Goal: Task Accomplishment & Management: Manage account settings

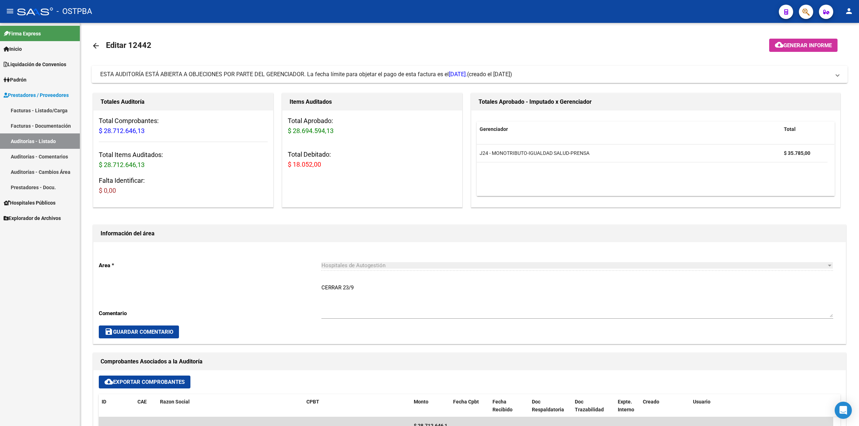
scroll to position [134, 0]
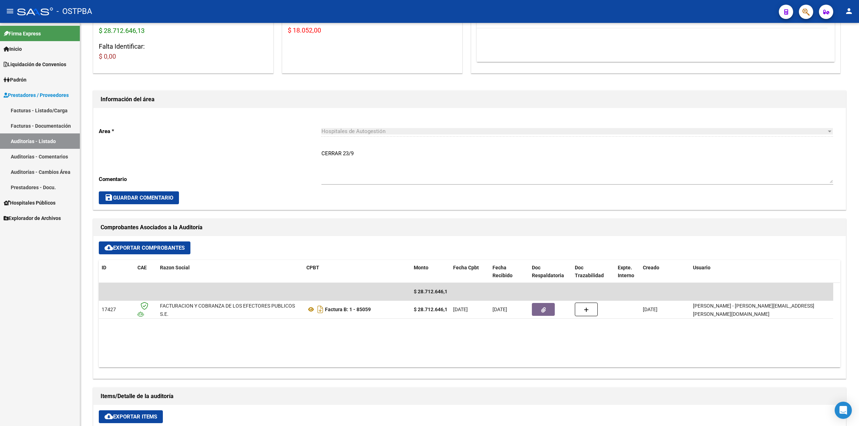
click at [36, 137] on link "Auditorías - Listado" at bounding box center [40, 140] width 80 height 15
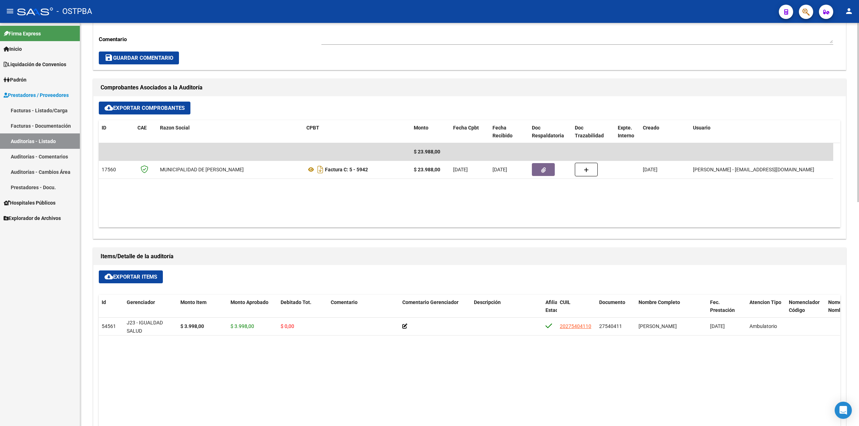
scroll to position [313, 0]
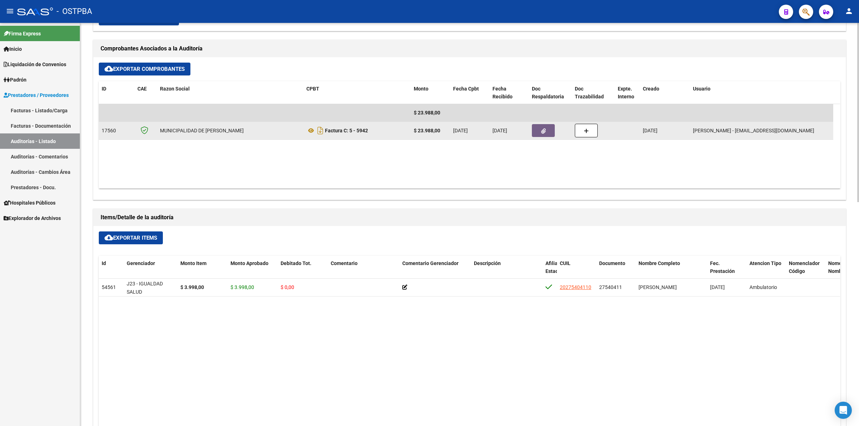
click at [541, 134] on button "button" at bounding box center [543, 130] width 23 height 13
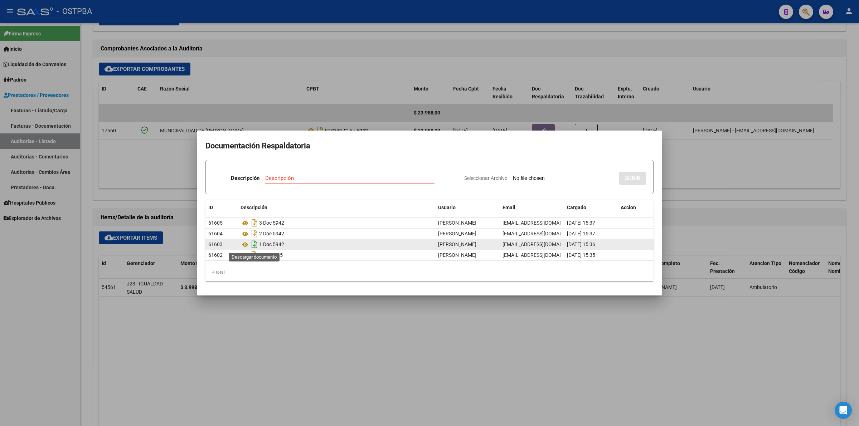
click at [255, 244] on icon "Descargar documento" at bounding box center [254, 244] width 9 height 11
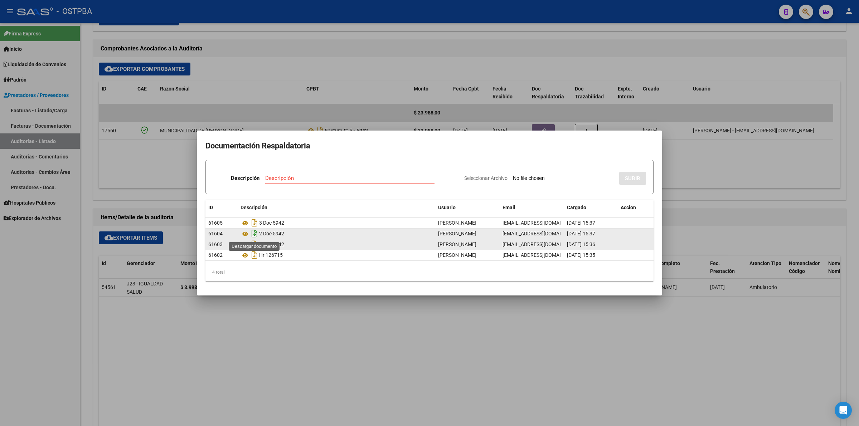
click at [255, 236] on icon "Descargar documento" at bounding box center [254, 233] width 9 height 11
click at [454, 346] on div at bounding box center [429, 213] width 859 height 426
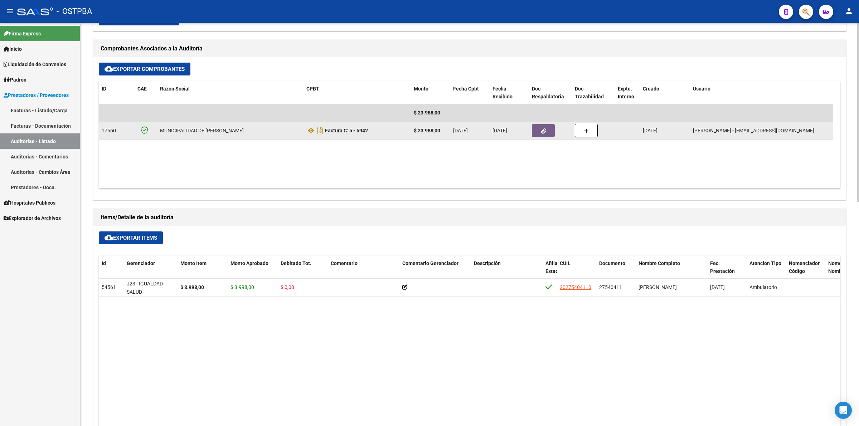
click at [539, 129] on button "button" at bounding box center [543, 130] width 23 height 13
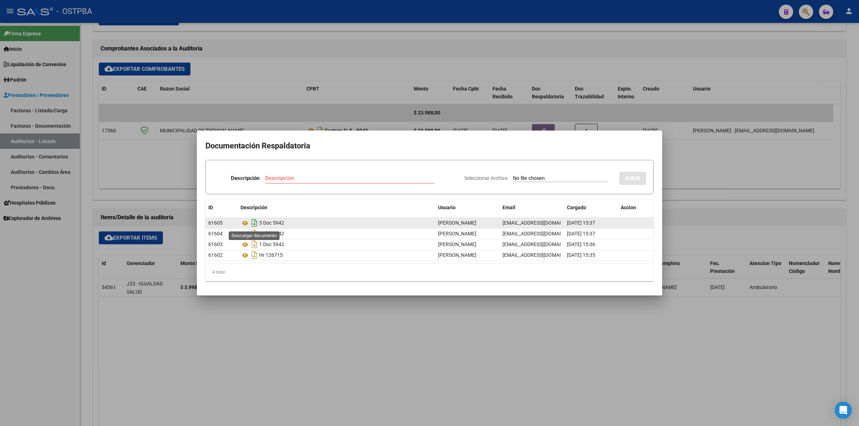
click at [256, 224] on icon "Descargar documento" at bounding box center [254, 222] width 9 height 11
click at [448, 324] on div at bounding box center [429, 213] width 859 height 426
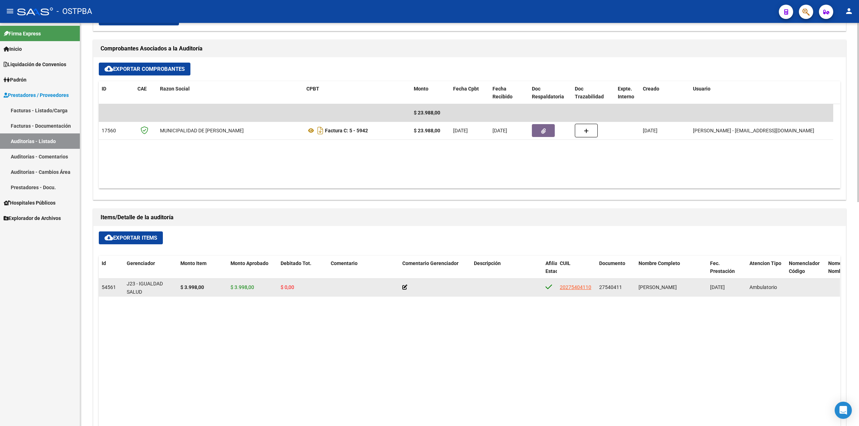
click at [577, 291] on app-link-go-to "20275404110" at bounding box center [575, 287] width 31 height 8
click at [578, 287] on span "20275404110" at bounding box center [575, 287] width 31 height 6
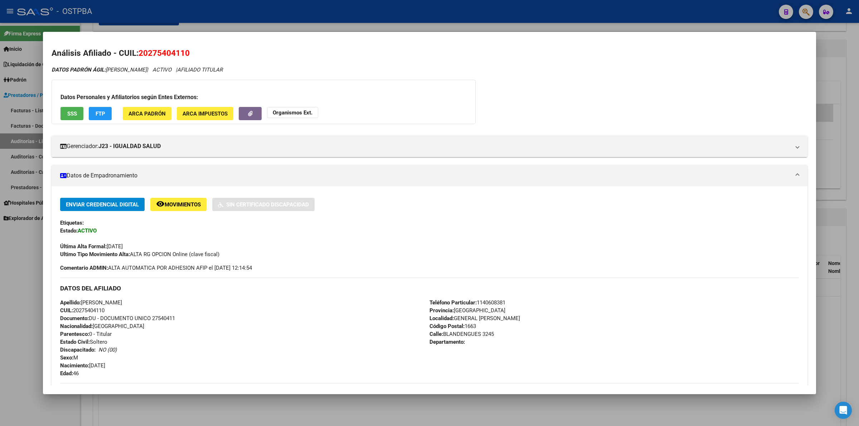
click at [656, 92] on div "DATOS PADRÓN ÁGIL: CANOSA GASTON EDUARDO | ACTIVO | AFILIADO TITULAR Datos Pers…" at bounding box center [430, 314] width 756 height 497
click at [839, 110] on div at bounding box center [429, 213] width 859 height 426
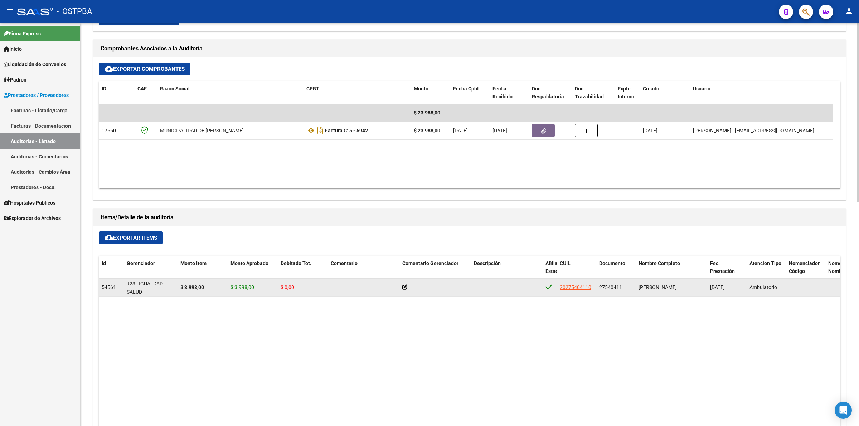
click at [403, 288] on icon at bounding box center [404, 287] width 5 height 5
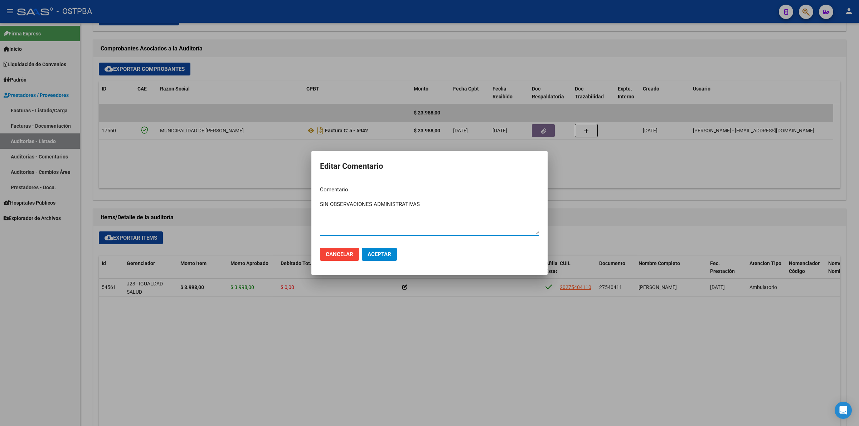
type textarea "SIN OBSERVACIONES ADMINISTRATIVAS"
click at [385, 253] on span "Aceptar" at bounding box center [379, 254] width 24 height 6
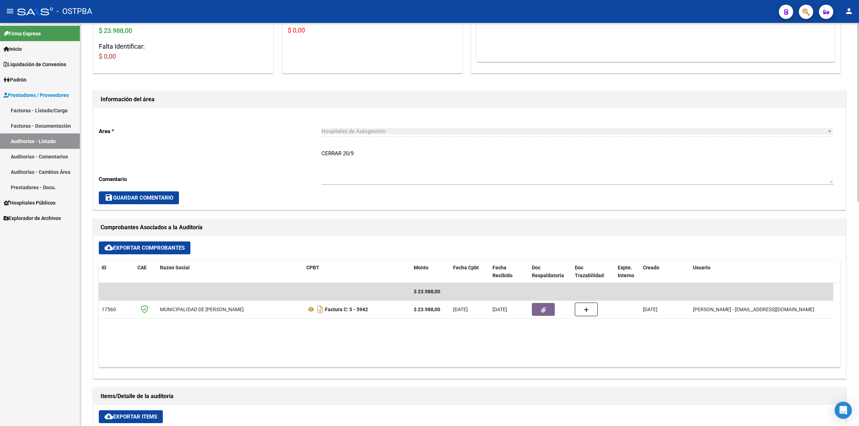
scroll to position [0, 0]
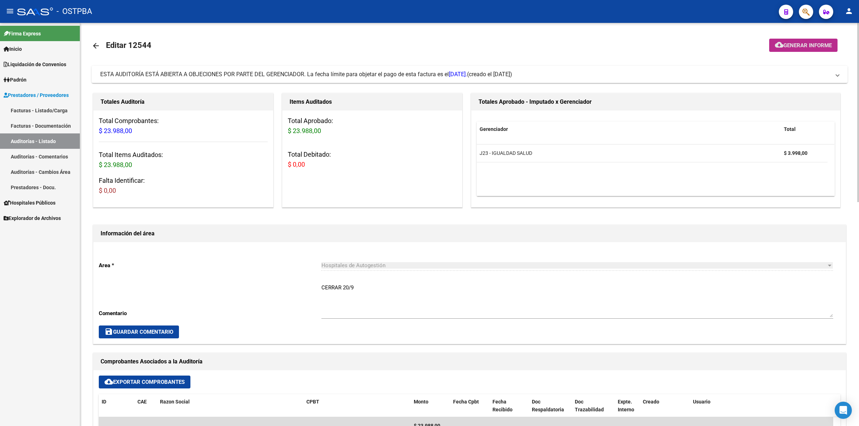
click at [814, 41] on button "cloud_download Generar informe" at bounding box center [803, 45] width 68 height 13
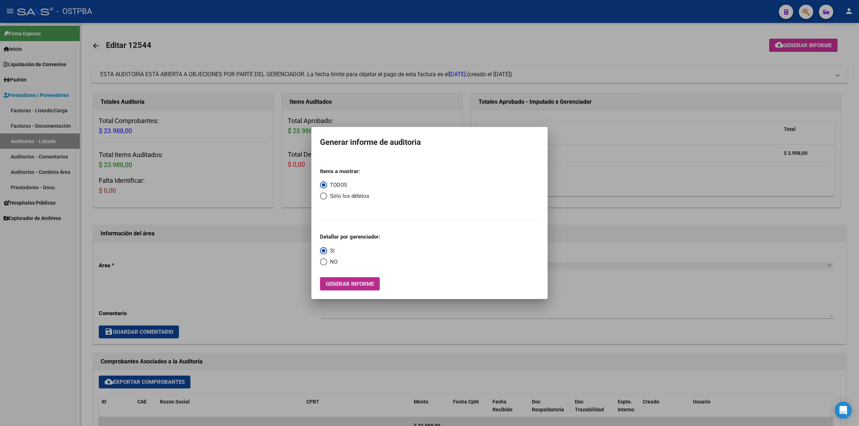
click at [357, 287] on button "Generar informe" at bounding box center [350, 283] width 60 height 13
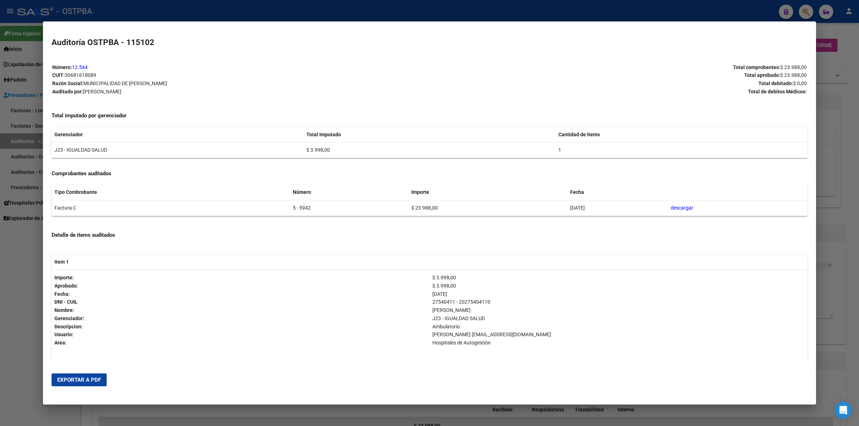
click at [92, 375] on button "Exportar a PDF" at bounding box center [79, 380] width 55 height 13
click at [845, 193] on div at bounding box center [429, 213] width 859 height 426
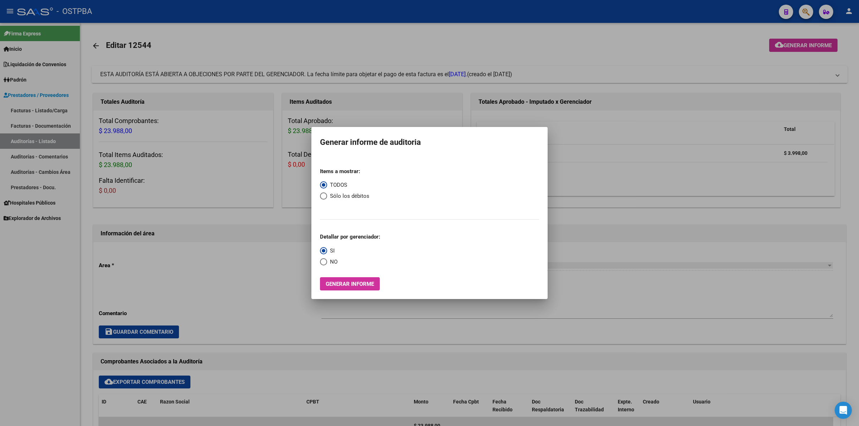
click at [609, 185] on div at bounding box center [429, 213] width 859 height 426
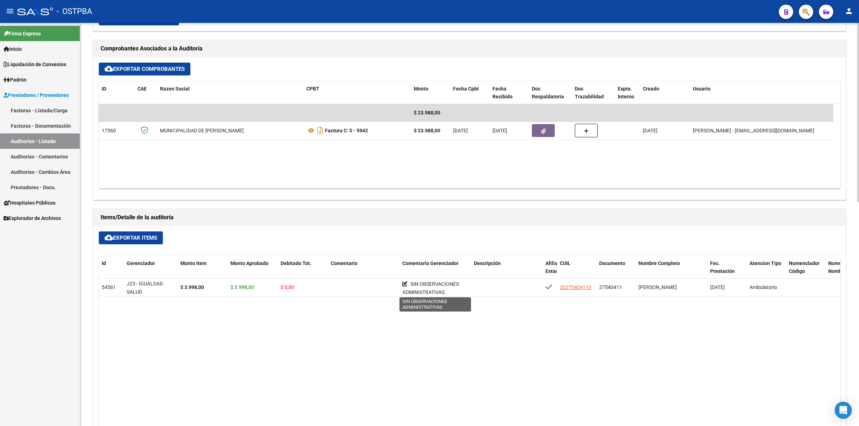
scroll to position [2, 0]
click at [394, 326] on datatable-body "54561 J23 - IGUALDAD SALUD $ 3.998,00 $ 3.998,00 $ 0,00 SIN OBSERVACIONES ADMIN…" at bounding box center [469, 408] width 741 height 258
click at [58, 141] on link "Auditorías - Listado" at bounding box center [40, 140] width 80 height 15
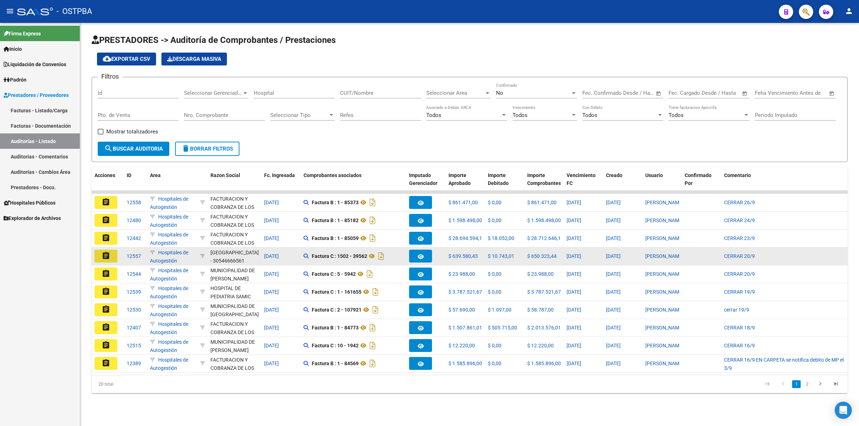
click at [109, 258] on mat-icon "assignment" at bounding box center [106, 256] width 9 height 9
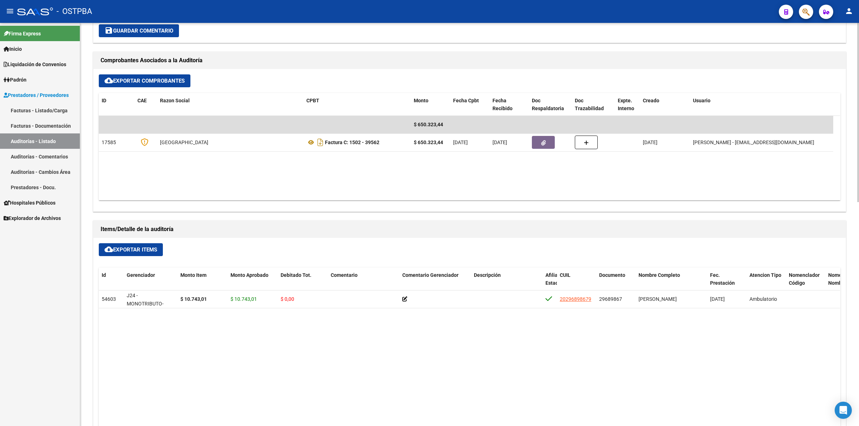
scroll to position [313, 0]
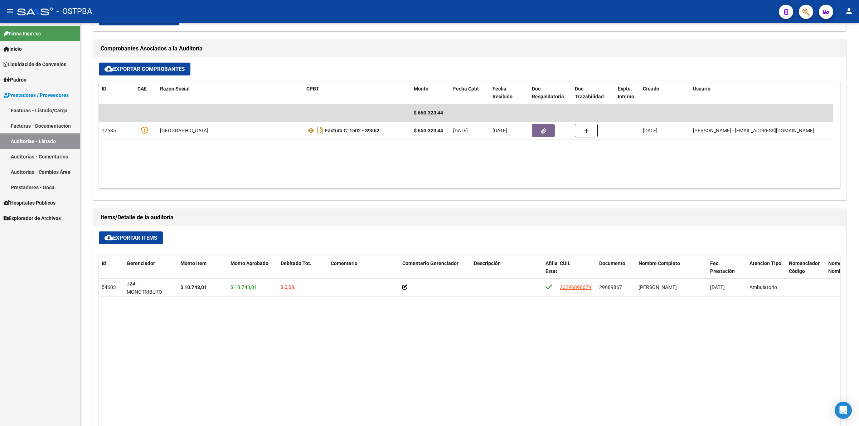
click at [49, 141] on link "Auditorías - Listado" at bounding box center [40, 140] width 80 height 15
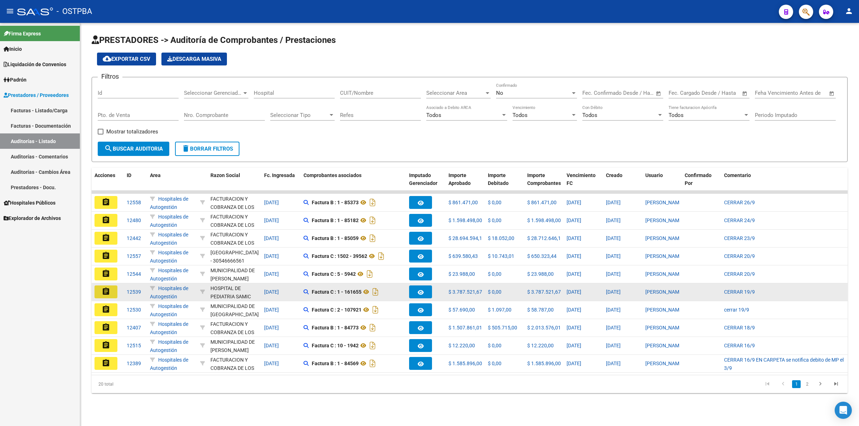
click at [112, 291] on button "assignment" at bounding box center [105, 292] width 23 height 13
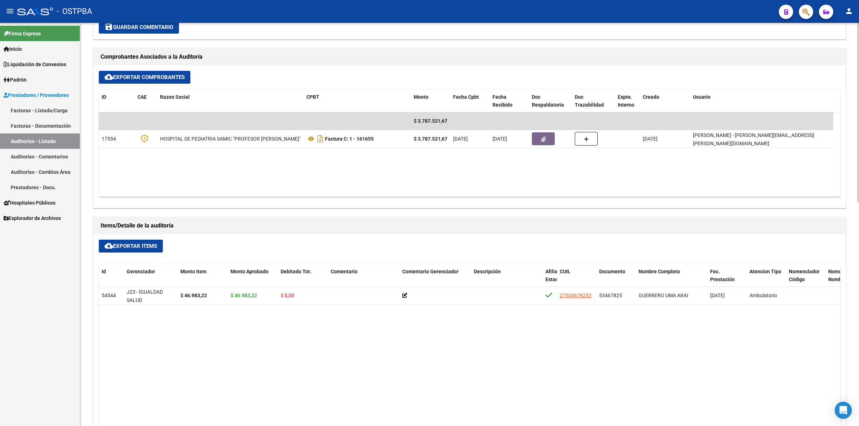
scroll to position [313, 0]
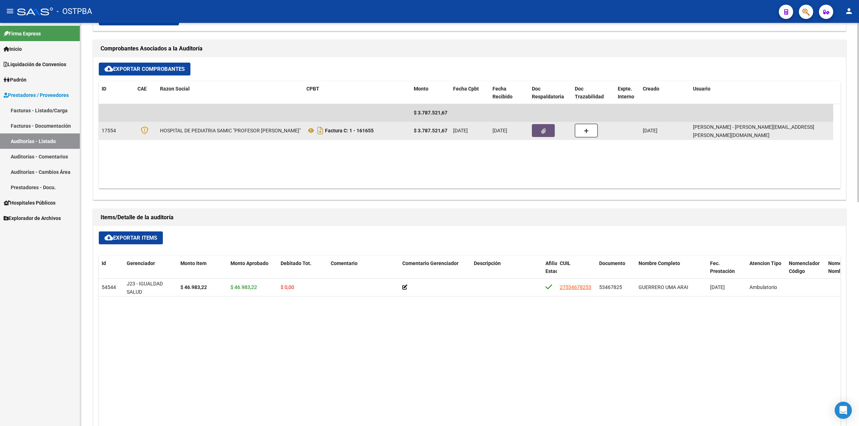
click at [542, 128] on icon "button" at bounding box center [543, 130] width 5 height 5
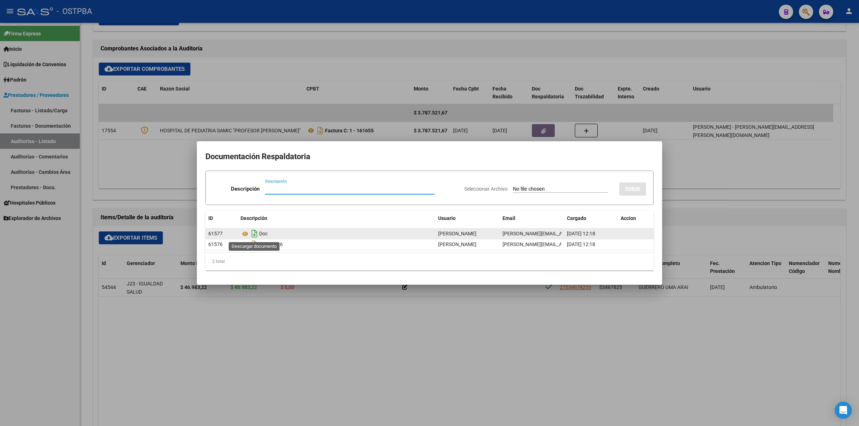
click at [254, 233] on icon "Descargar documento" at bounding box center [254, 233] width 9 height 11
click at [330, 387] on div at bounding box center [429, 213] width 859 height 426
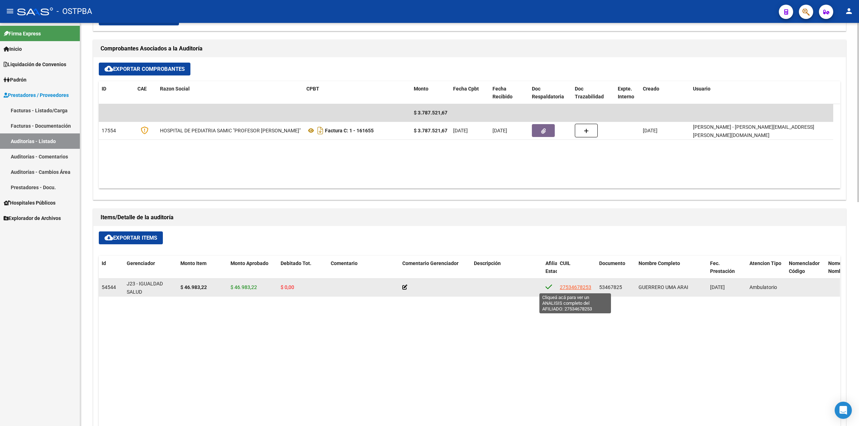
click at [579, 287] on span "27534678253" at bounding box center [575, 287] width 31 height 6
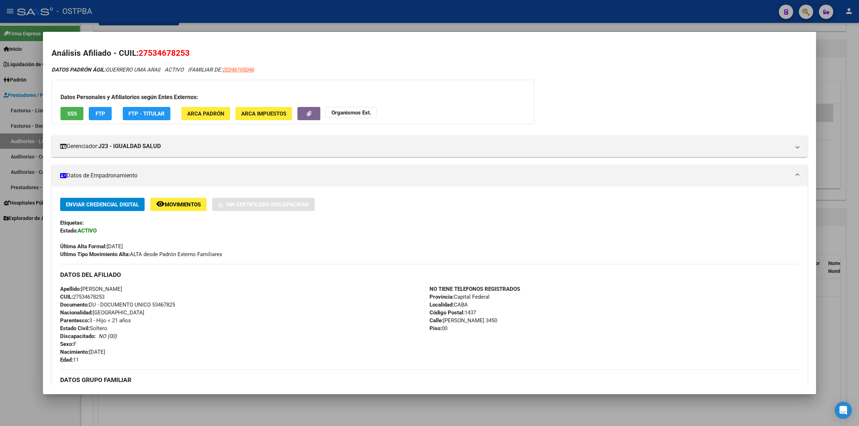
click at [720, 104] on div "DATOS PADRÓN ÁGIL: GUERRERO UMA ARAI | ACTIVO | FAMILIAR DE: 20346195046 Datos …" at bounding box center [430, 332] width 756 height 533
click at [557, 413] on div at bounding box center [429, 213] width 859 height 426
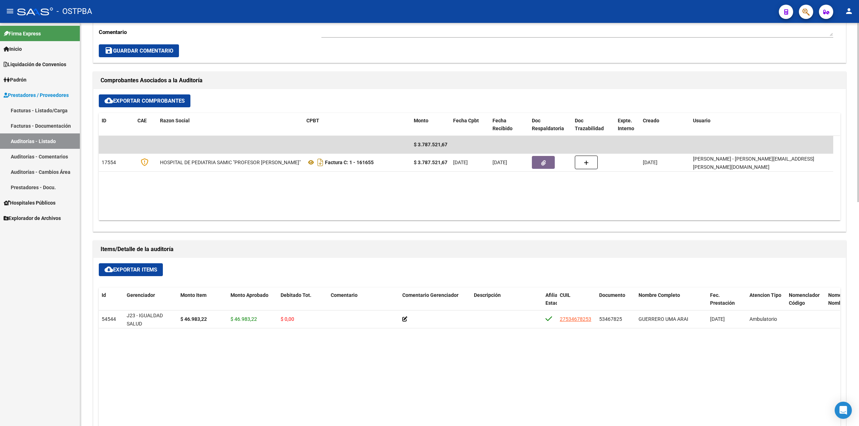
scroll to position [279, 0]
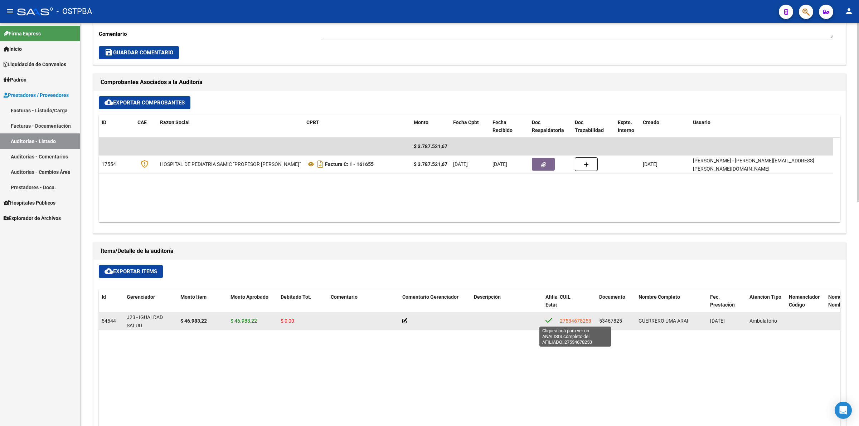
click at [576, 318] on span "27534678253" at bounding box center [575, 321] width 31 height 6
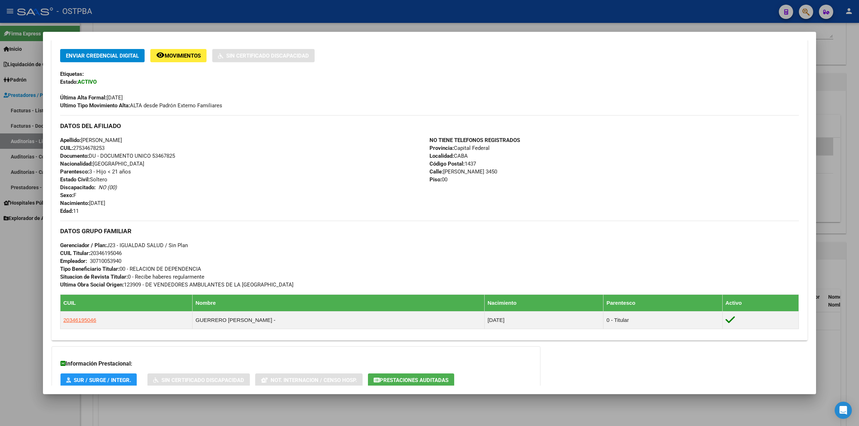
scroll to position [215, 0]
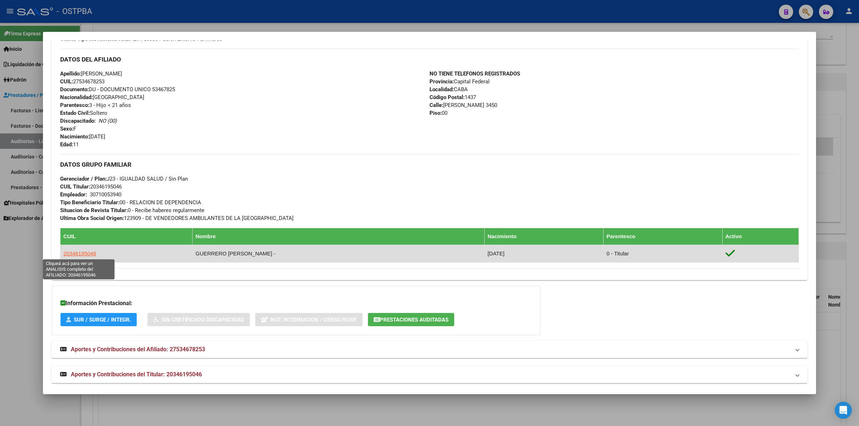
click at [83, 251] on span "20346195046" at bounding box center [79, 253] width 33 height 6
type textarea "20346195046"
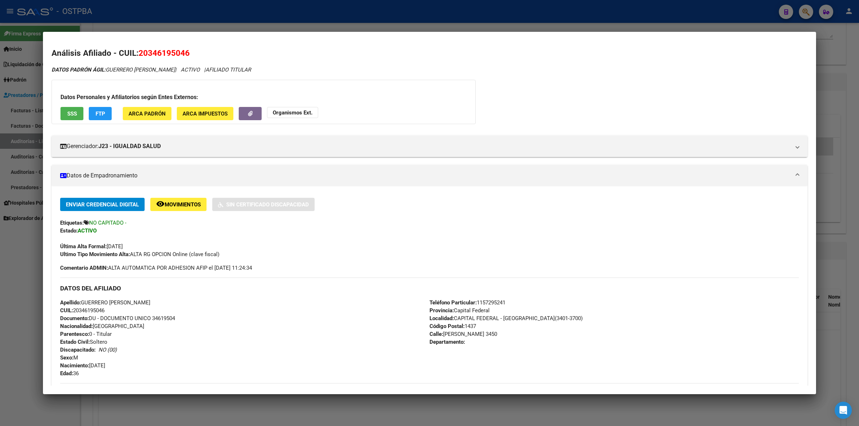
click at [617, 75] on div "DATOS PADRÓN ÁGIL: GUERRERO ZARATE DAVID EMMANUEL | ACTIVO | AFILIADO TITULAR D…" at bounding box center [430, 326] width 756 height 521
click at [858, 248] on div at bounding box center [429, 213] width 859 height 426
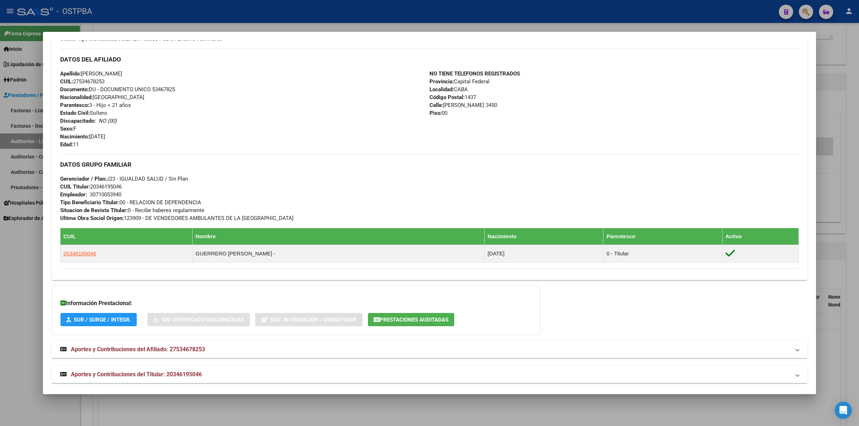
click at [836, 316] on div at bounding box center [429, 213] width 859 height 426
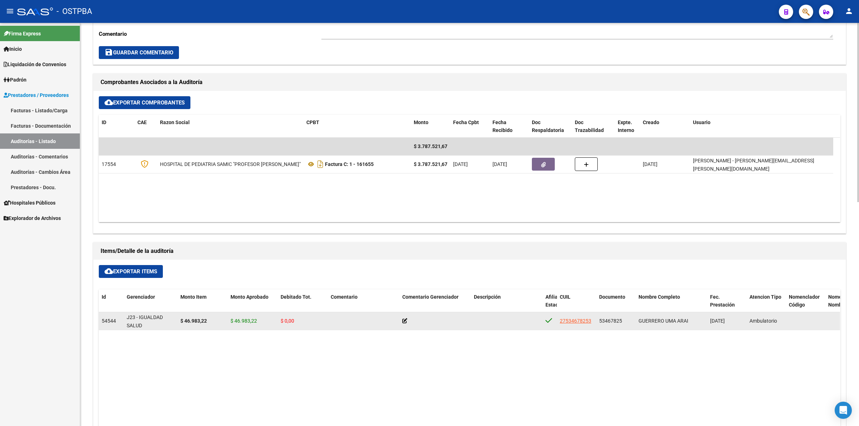
click at [404, 321] on icon at bounding box center [404, 320] width 5 height 5
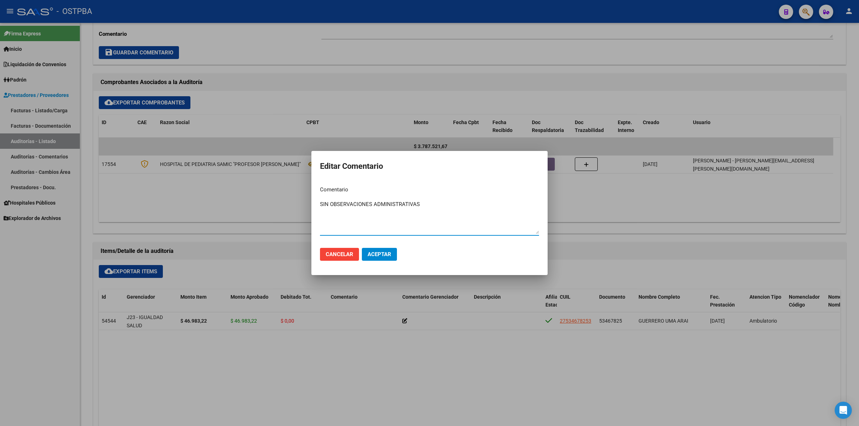
type textarea "SIN OBSERVACIONES ADMINISTRATIVAS"
click at [383, 253] on span "Aceptar" at bounding box center [379, 254] width 24 height 6
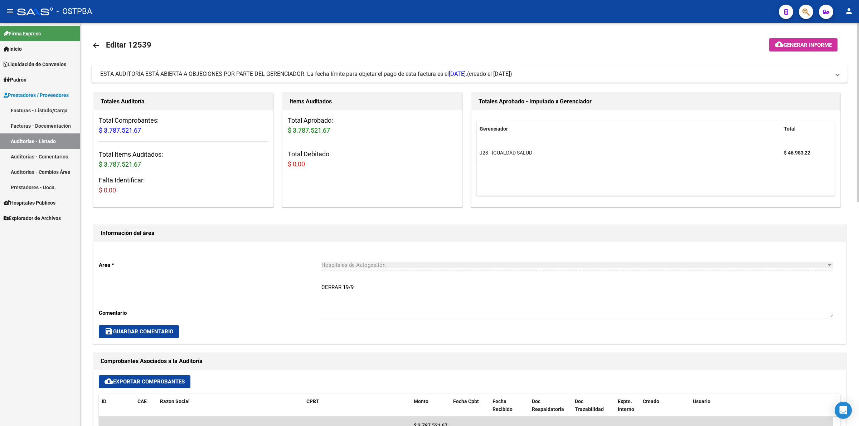
scroll to position [0, 0]
click at [800, 47] on span "Generar informe" at bounding box center [807, 45] width 48 height 6
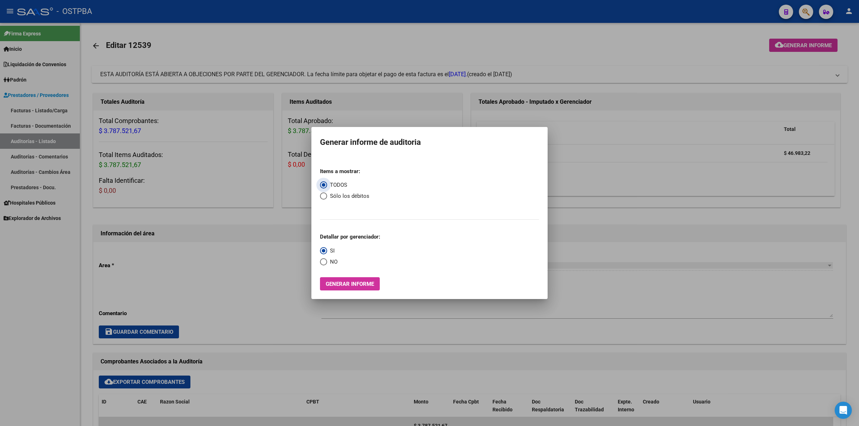
click at [353, 286] on span "Generar informe" at bounding box center [350, 284] width 48 height 6
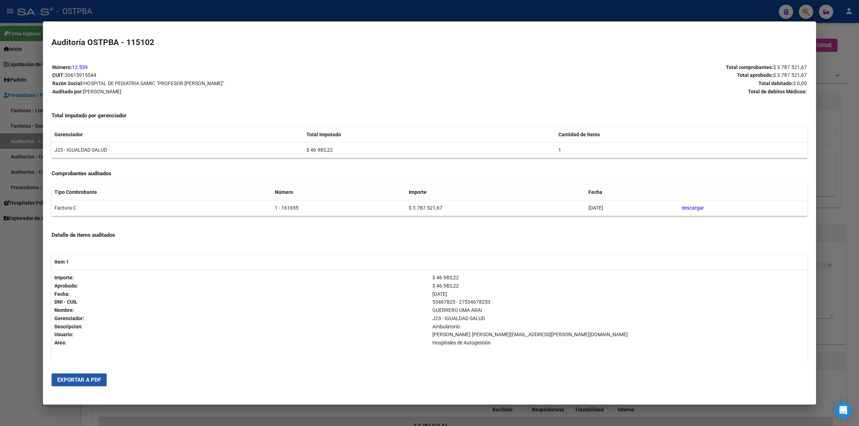
click at [64, 382] on span "Exportar a PDF" at bounding box center [79, 380] width 44 height 6
click at [306, 310] on p "DNI - CUIL Nombre:" at bounding box center [240, 306] width 372 height 16
click at [842, 240] on div at bounding box center [429, 213] width 859 height 426
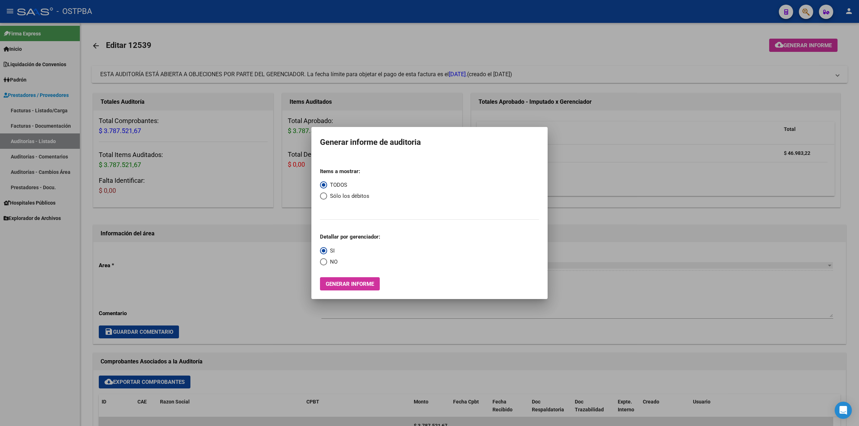
click at [589, 283] on div at bounding box center [429, 213] width 859 height 426
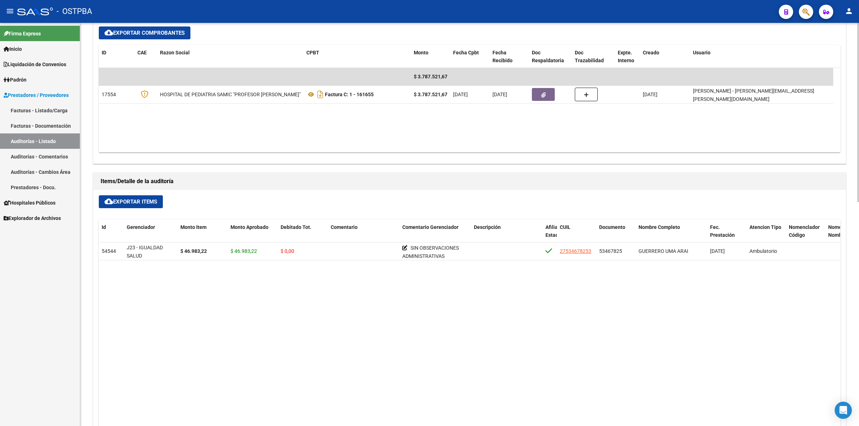
scroll to position [358, 0]
